Goal: Transaction & Acquisition: Purchase product/service

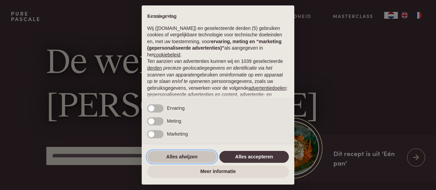
click at [184, 159] on button "Alles afwijzen" at bounding box center [181, 157] width 69 height 12
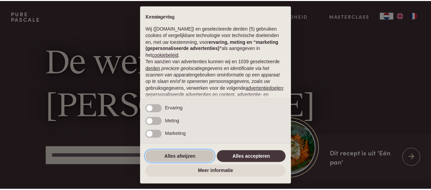
scroll to position [83, 0]
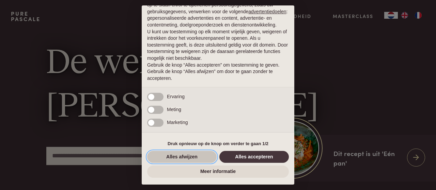
click at [191, 161] on button "Alles afwijzen" at bounding box center [181, 157] width 69 height 12
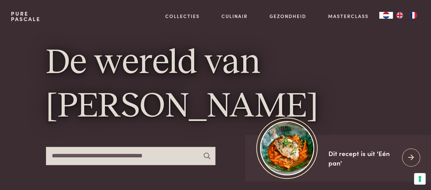
click at [162, 157] on input "text" at bounding box center [131, 156] width 170 height 18
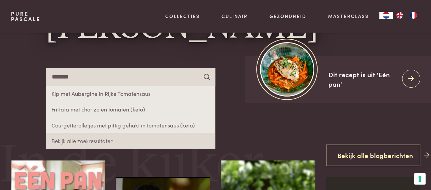
scroll to position [82, 0]
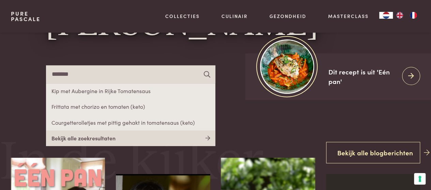
type input "*******"
click at [93, 143] on link "Bekijk alle zoekresultaten" at bounding box center [131, 138] width 170 height 16
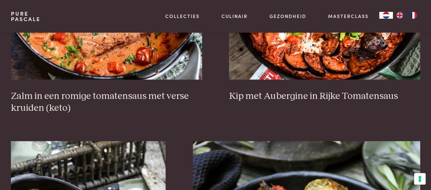
scroll to position [293, 0]
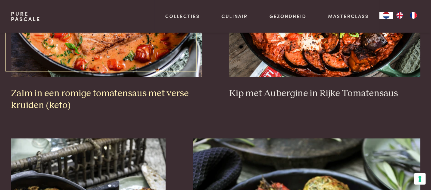
click at [146, 75] on img at bounding box center [106, 9] width 191 height 136
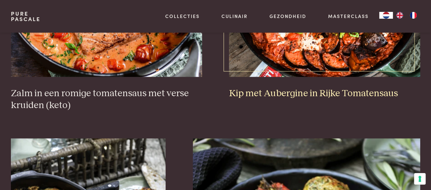
click at [346, 47] on img at bounding box center [324, 9] width 191 height 136
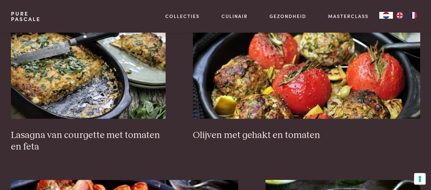
scroll to position [444, 0]
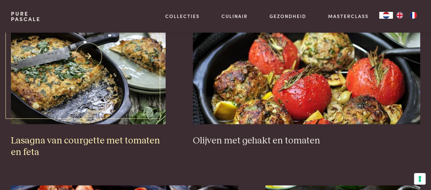
click at [85, 90] on img at bounding box center [88, 56] width 155 height 136
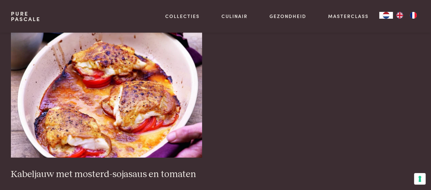
scroll to position [808, 0]
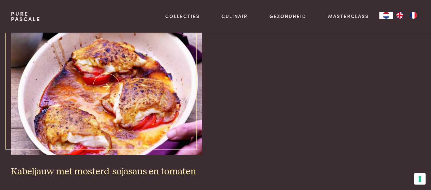
click at [126, 103] on img at bounding box center [106, 87] width 191 height 136
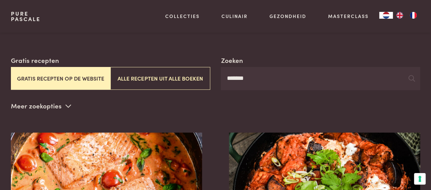
scroll to position [108, 0]
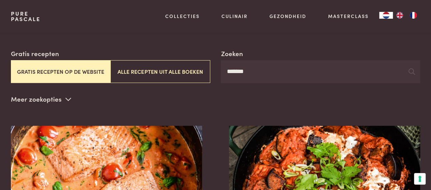
click at [339, 75] on input "*******" at bounding box center [320, 71] width 199 height 23
type input "**********"
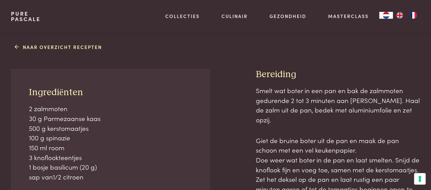
scroll to position [259, 0]
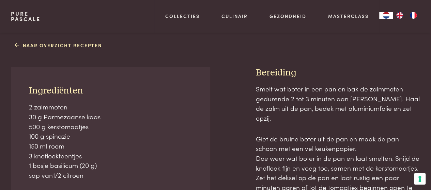
drag, startPoint x: 47, startPoint y: 0, endPoint x: 120, endPoint y: 174, distance: 189.2
click at [120, 174] on p "2 zalmmoten 30 g Parmezaanse kaas 500 g kerstomaatjes 100 g spinazie 150 ml roo…" at bounding box center [110, 141] width 163 height 78
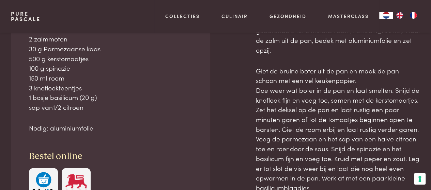
scroll to position [341, 0]
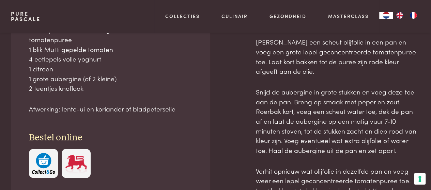
scroll to position [324, 0]
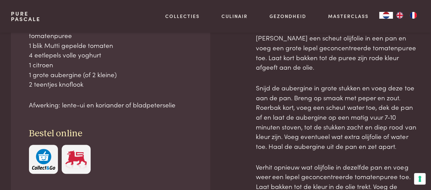
click at [78, 162] on img at bounding box center [75, 159] width 23 height 21
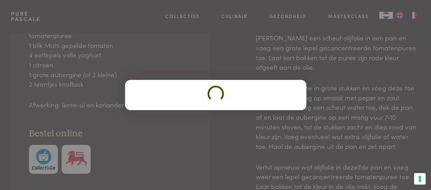
click at [102, 160] on div at bounding box center [215, 95] width 431 height 190
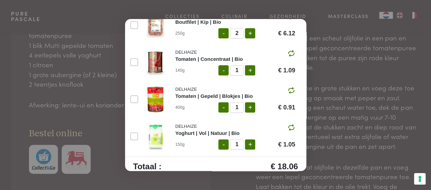
scroll to position [76, 0]
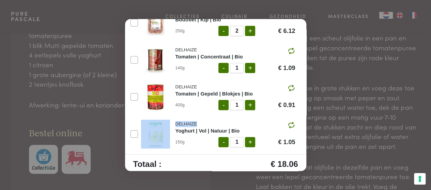
drag, startPoint x: 309, startPoint y: 119, endPoint x: 309, endPoint y: 111, distance: 8.5
click at [309, 111] on div "Ingrediënten toevoegen aan je winkelmandje 2 porties Bekijk Aanbevolen Zuinig B…" at bounding box center [215, 95] width 431 height 190
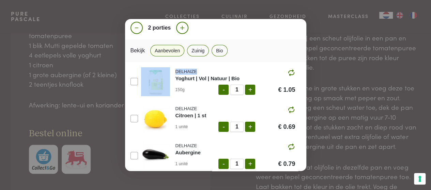
scroll to position [115, 0]
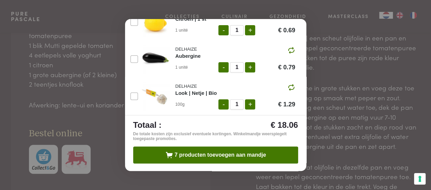
click at [299, 86] on div "DELHAIZE Boutfilet | Kip | Bio 250g - 2 + € 6.12 DELHAIZE Tomaten | Concentraat…" at bounding box center [215, 40] width 181 height 150
click at [301, 78] on div "Ingrediënten toevoegen aan je winkelmandje 2 porties Bekijk Aanbevolen Zuinig B…" at bounding box center [215, 95] width 181 height 152
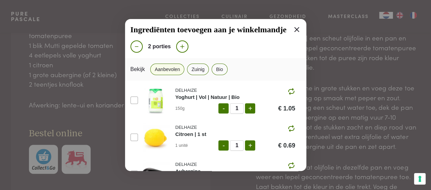
drag, startPoint x: 299, startPoint y: 147, endPoint x: 299, endPoint y: 141, distance: 5.8
click at [299, 141] on div "DELHAIZE Boutfilet | Kip | Bio 250g - 2 + € 6.12 DELHAIZE Tomaten | Concentraat…" at bounding box center [215, 156] width 181 height 150
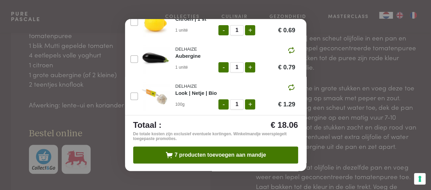
click at [289, 109] on div "DELHAIZE Look | Netje | Bio 100g - 1 + € 1.29" at bounding box center [235, 96] width 131 height 29
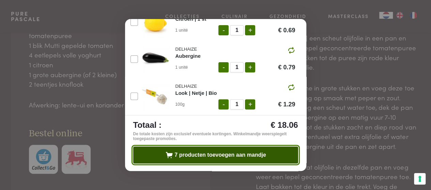
click at [237, 153] on span "7 producten toevoegen aan mandje" at bounding box center [220, 155] width 92 height 5
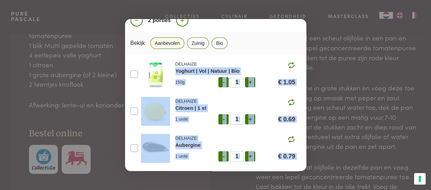
scroll to position [0, 0]
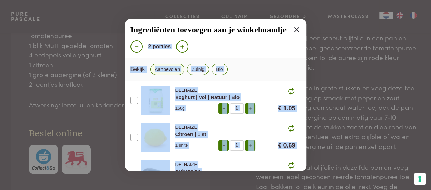
drag, startPoint x: 306, startPoint y: 114, endPoint x: 311, endPoint y: 36, distance: 77.8
click at [311, 36] on div "Ingrediënten toevoegen aan je winkelmandje 2 porties Bekijk Aanbevolen Zuinig B…" at bounding box center [215, 95] width 431 height 190
click at [222, 73] on button "Bio" at bounding box center [220, 70] width 16 height 12
click at [197, 71] on button "Zuinig" at bounding box center [198, 70] width 22 height 12
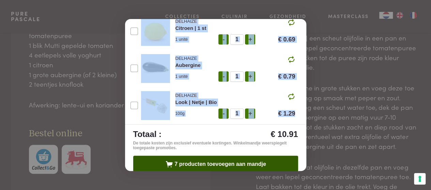
scroll to position [107, 0]
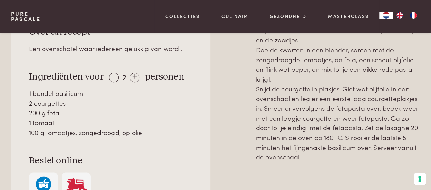
scroll to position [323, 0]
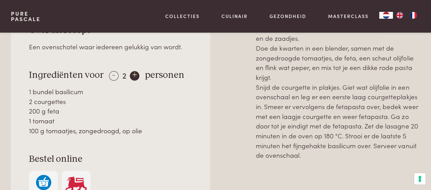
click at [130, 75] on div "+" at bounding box center [135, 76] width 10 height 10
click at [131, 75] on div "+" at bounding box center [135, 76] width 10 height 10
click at [117, 78] on div "- 4 +" at bounding box center [124, 75] width 31 height 10
click at [109, 74] on div "-" at bounding box center [114, 76] width 10 height 10
click at [114, 73] on div "-" at bounding box center [114, 76] width 10 height 10
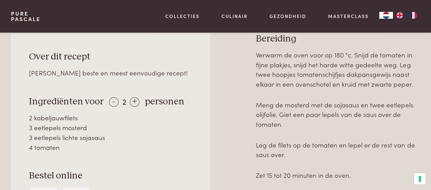
scroll to position [300, 0]
